Goal: Navigation & Orientation: Find specific page/section

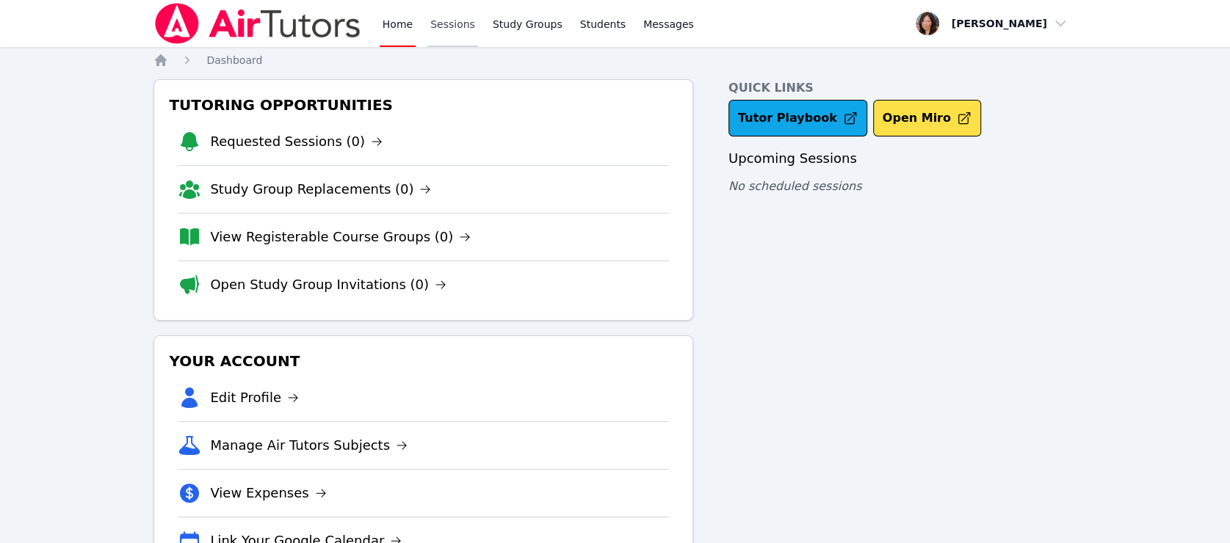
click at [427, 27] on link "Sessions" at bounding box center [452, 23] width 51 height 47
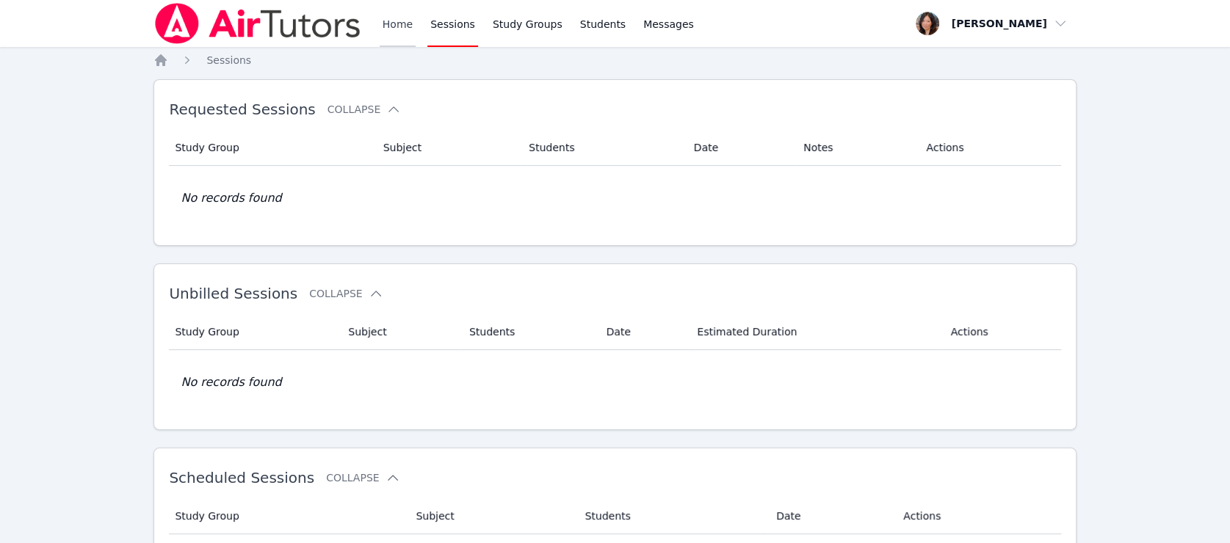
click at [380, 32] on link "Home" at bounding box center [398, 23] width 36 height 47
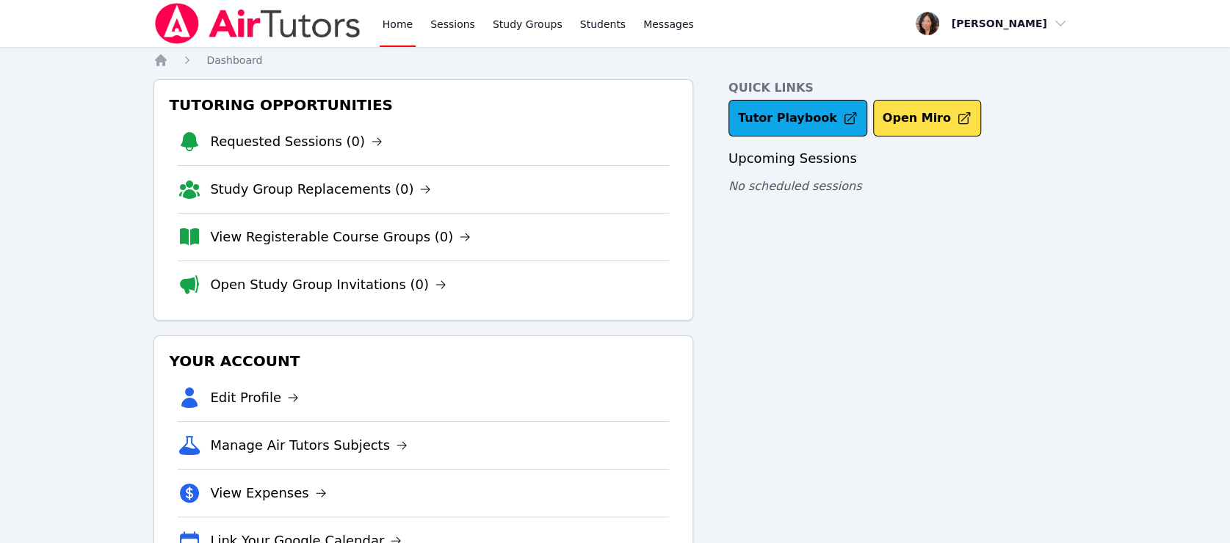
click at [380, 32] on link "Home" at bounding box center [398, 23] width 36 height 47
click at [427, 28] on link "Sessions" at bounding box center [452, 23] width 51 height 47
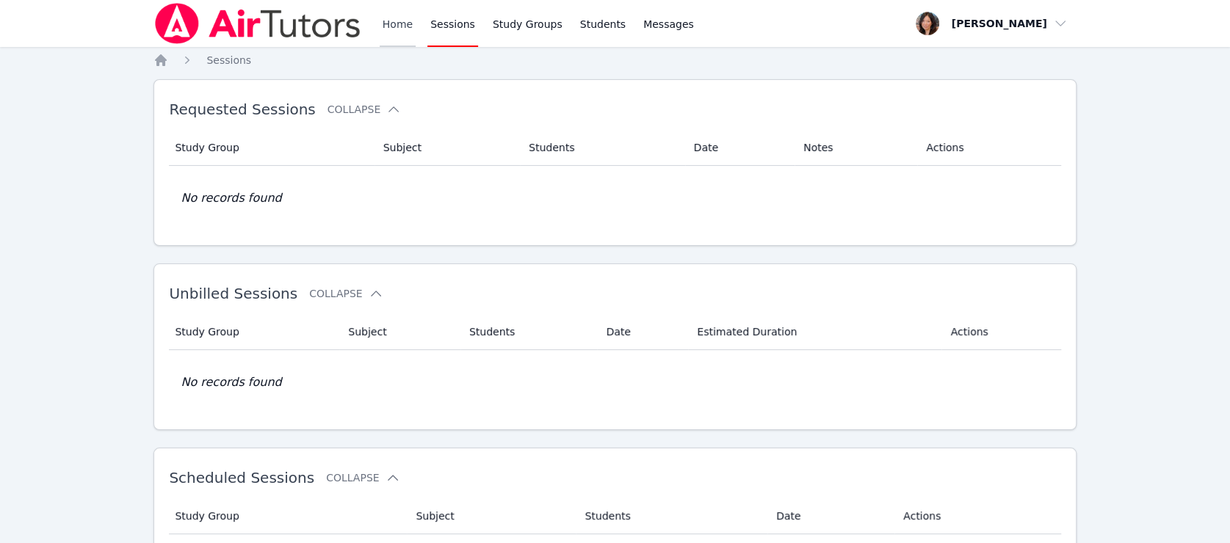
click at [380, 28] on link "Home" at bounding box center [398, 23] width 36 height 47
